Goal: Information Seeking & Learning: Learn about a topic

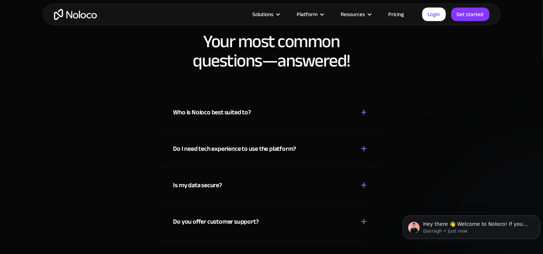
scroll to position [3668, 0]
click at [186, 108] on div "Who is Noloco best suited to?" at bounding box center [213, 112] width 78 height 11
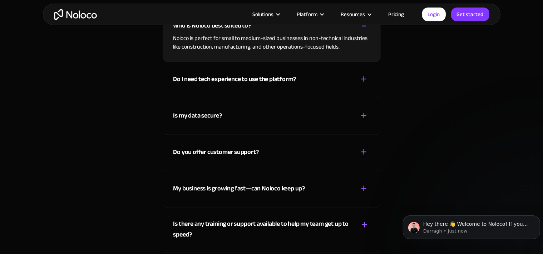
scroll to position [3755, 0]
click at [178, 114] on div "Is my data secure?" at bounding box center [198, 116] width 49 height 11
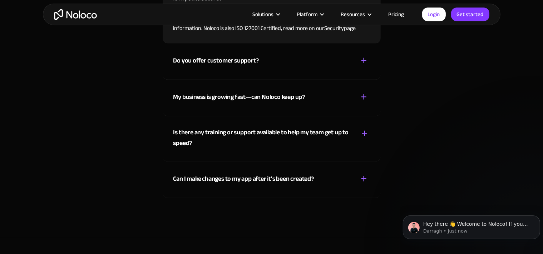
scroll to position [3861, 0]
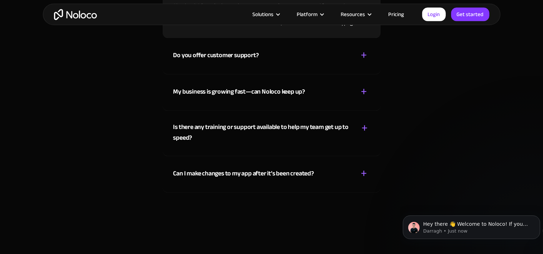
click at [183, 62] on div "Do you offer customer support? + -" at bounding box center [272, 50] width 197 height 25
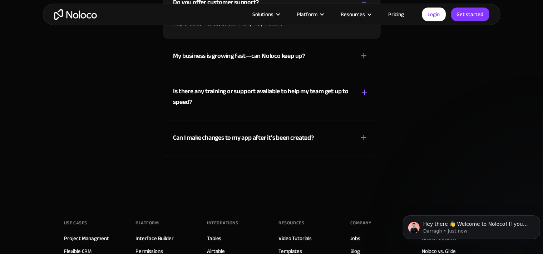
scroll to position [3893, 0]
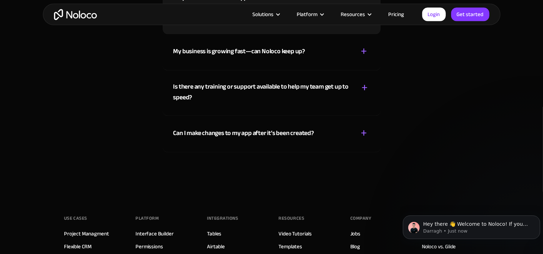
click at [270, 12] on div "Solutions" at bounding box center [263, 14] width 21 height 9
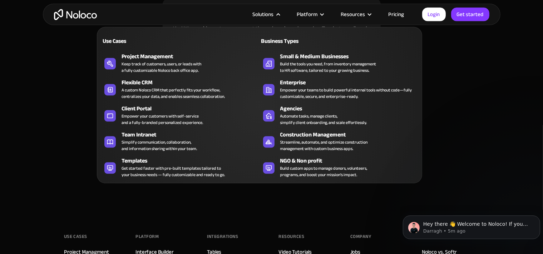
scroll to position [3874, 0]
click at [265, 14] on div "Solutions" at bounding box center [263, 14] width 21 height 9
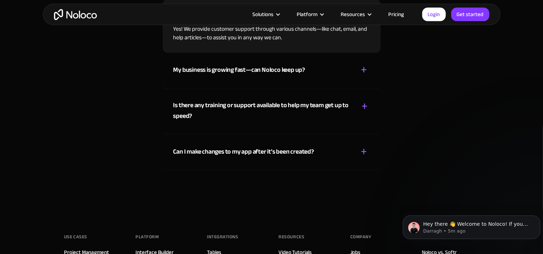
click at [265, 14] on div "Solutions" at bounding box center [263, 14] width 21 height 9
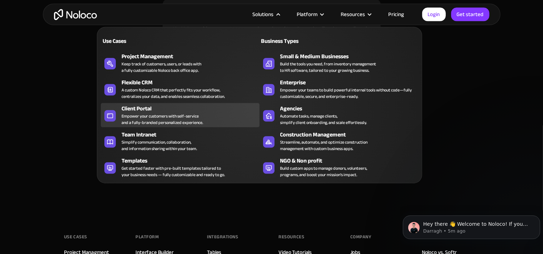
click at [166, 123] on div "Empower your customers with self-service and a fully-branded personalized exper…" at bounding box center [163, 119] width 82 height 13
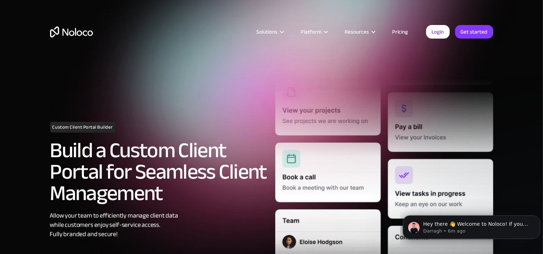
click at [36, 174] on section "Custom Client Portal Builder Build a Custom Client Portal for Seamless Client M…" at bounding box center [271, 200] width 543 height 400
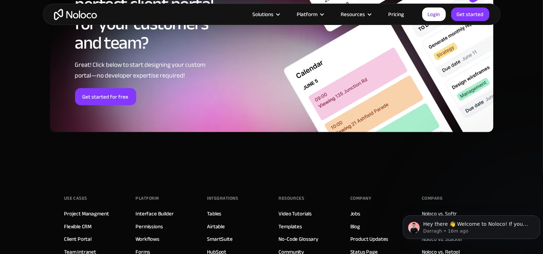
scroll to position [3841, 0]
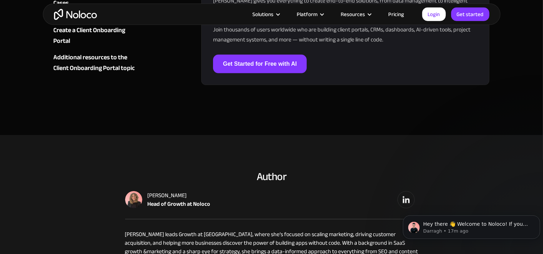
scroll to position [3113, 0]
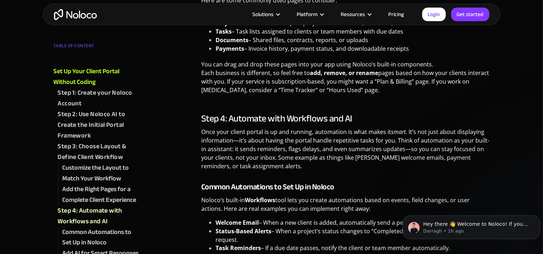
scroll to position [1115, 0]
